Goal: Find specific page/section: Find specific page/section

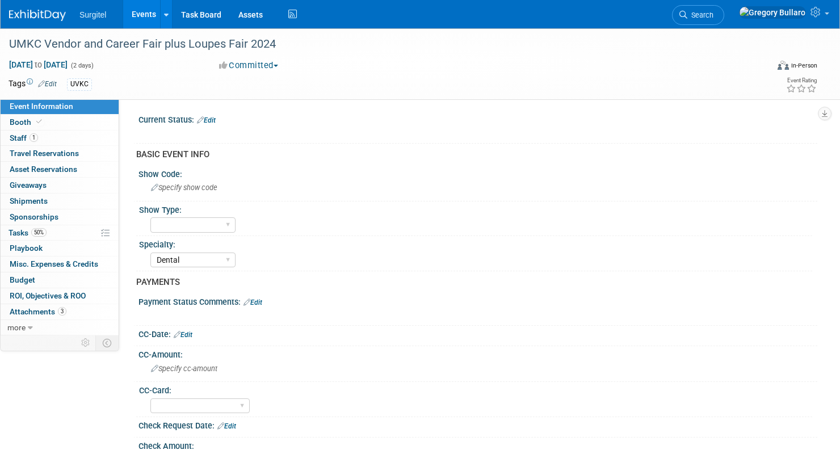
select select "Dental"
select select "Yes"
click at [39, 14] on img at bounding box center [37, 15] width 57 height 11
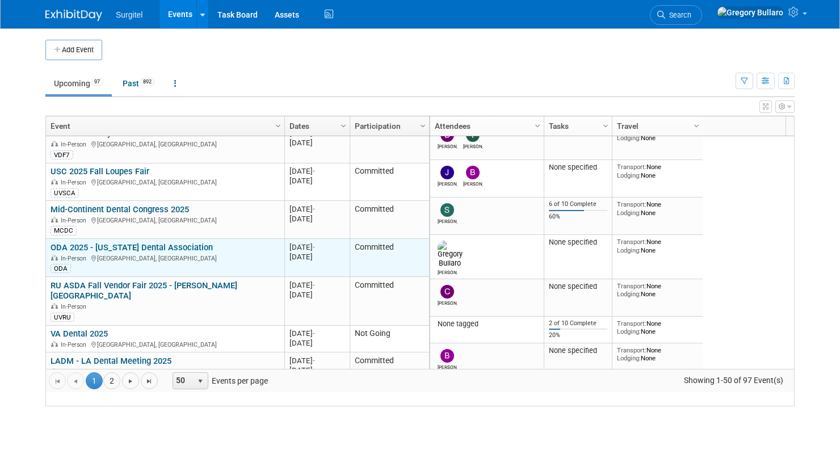
scroll to position [272, 0]
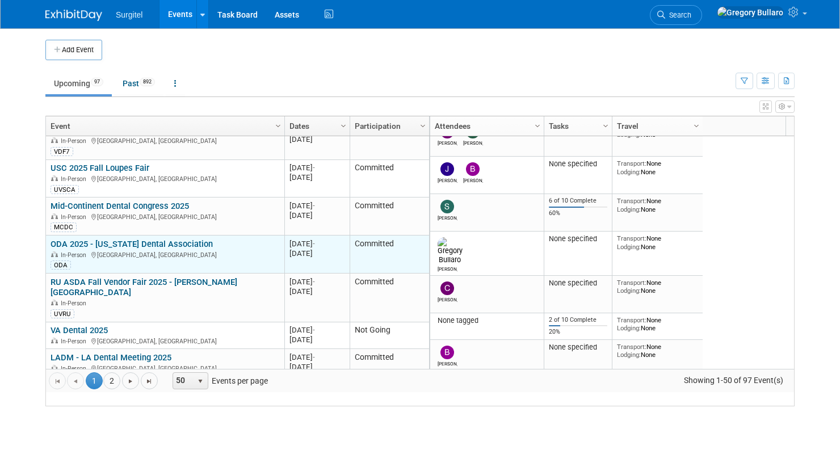
click at [136, 248] on link "ODA 2025 - [US_STATE] Dental Association" at bounding box center [131, 244] width 162 height 10
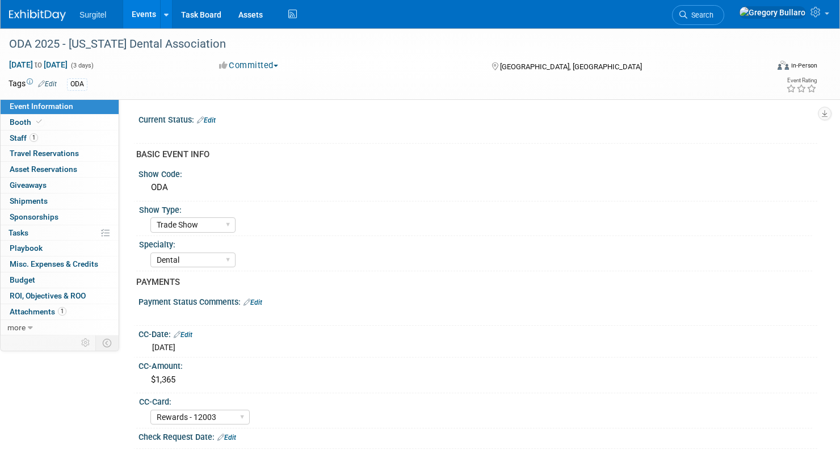
select select "Trade Show"
select select "Dental"
select select "Rewards - 12003"
select select "No"
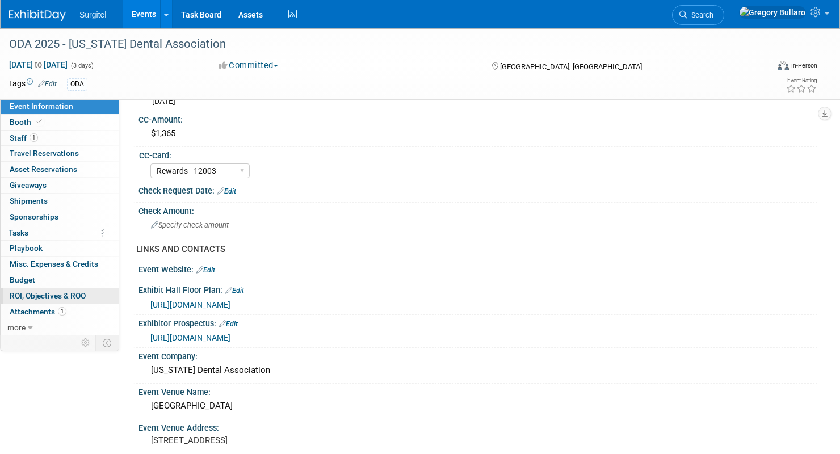
scroll to position [267, 0]
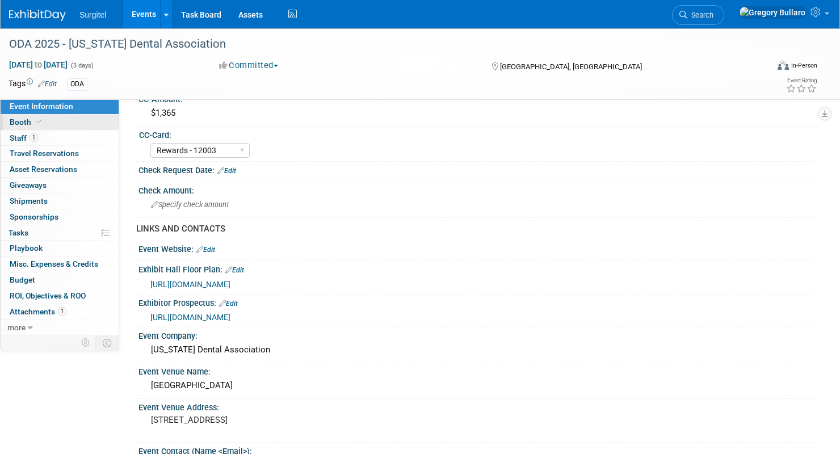
click at [22, 121] on span "Booth" at bounding box center [27, 121] width 35 height 9
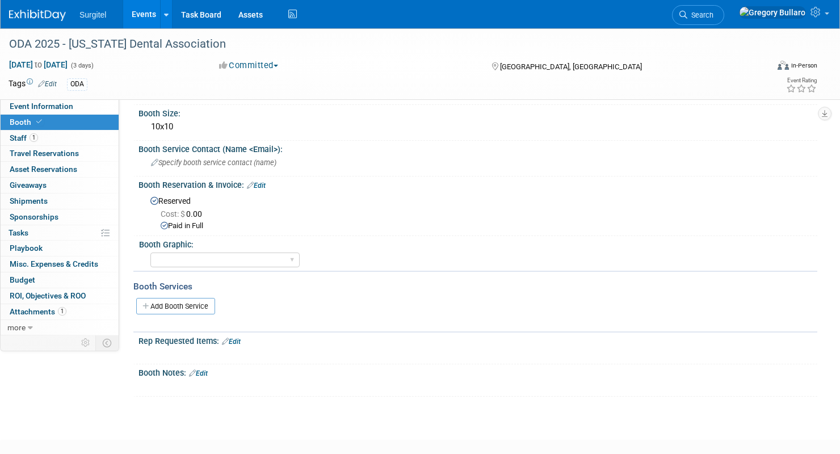
scroll to position [48, 0]
